Goal: Transaction & Acquisition: Purchase product/service

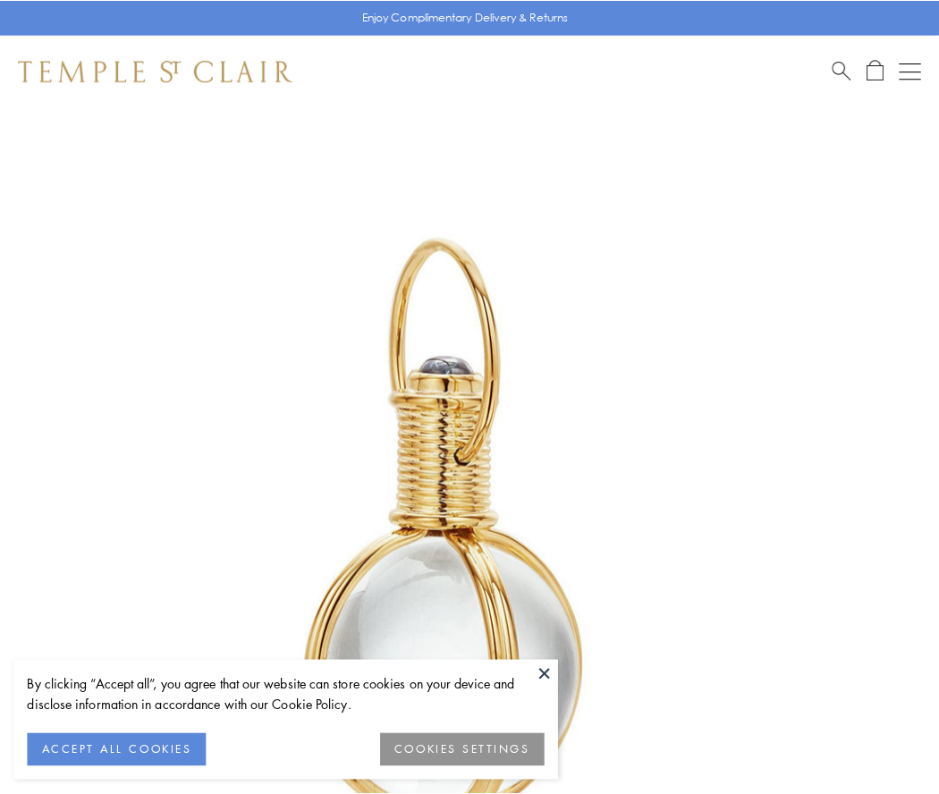
scroll to position [467, 0]
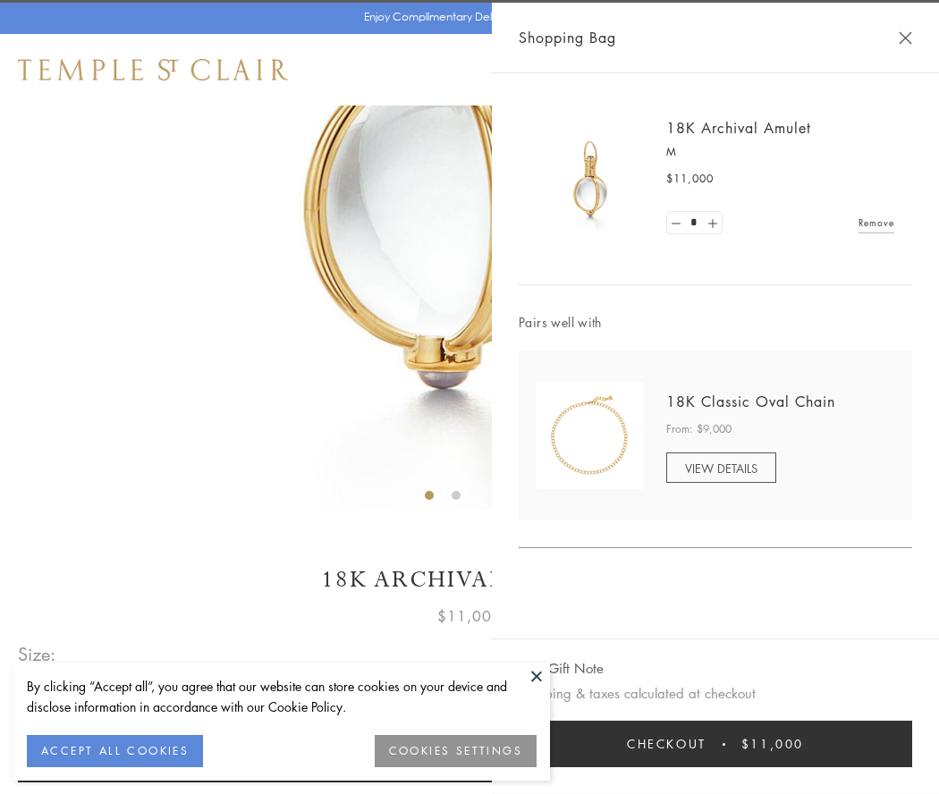
click at [715, 744] on button "Checkout $11,000" at bounding box center [714, 743] width 393 height 46
